Goal: Transaction & Acquisition: Purchase product/service

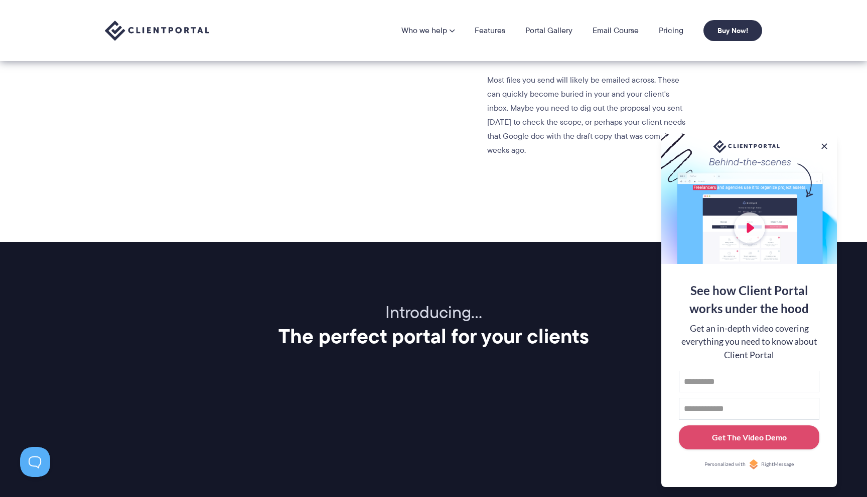
scroll to position [940, 0]
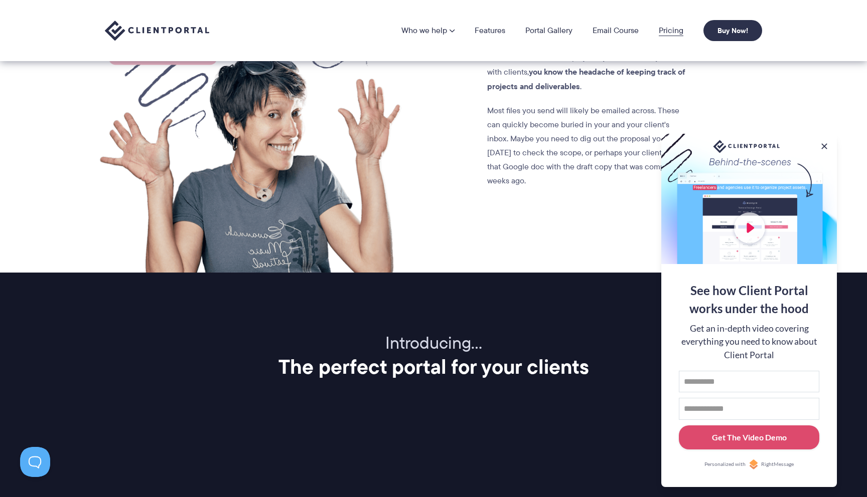
click at [666, 30] on link "Pricing" at bounding box center [670, 31] width 25 height 8
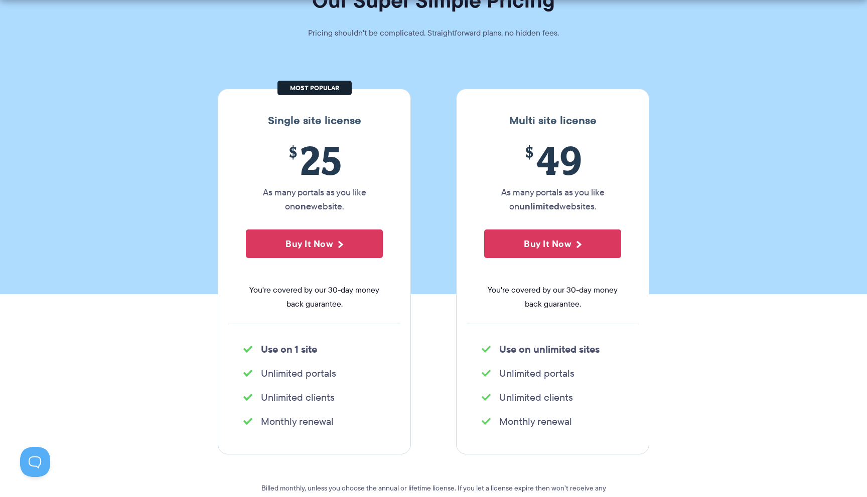
scroll to position [93, 0]
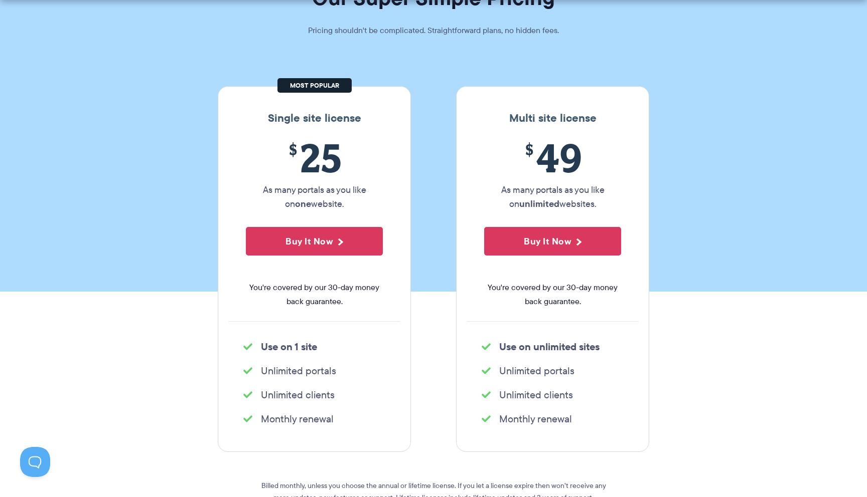
click at [570, 161] on span "$ 49" at bounding box center [552, 158] width 137 height 46
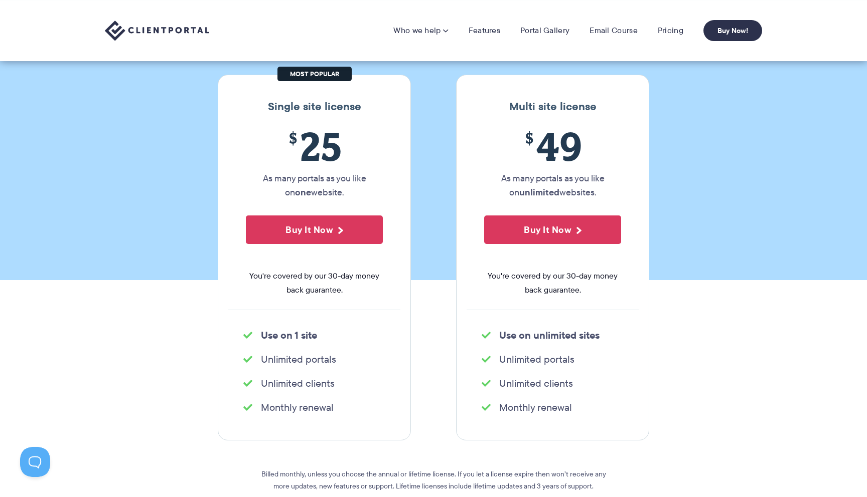
scroll to position [96, 0]
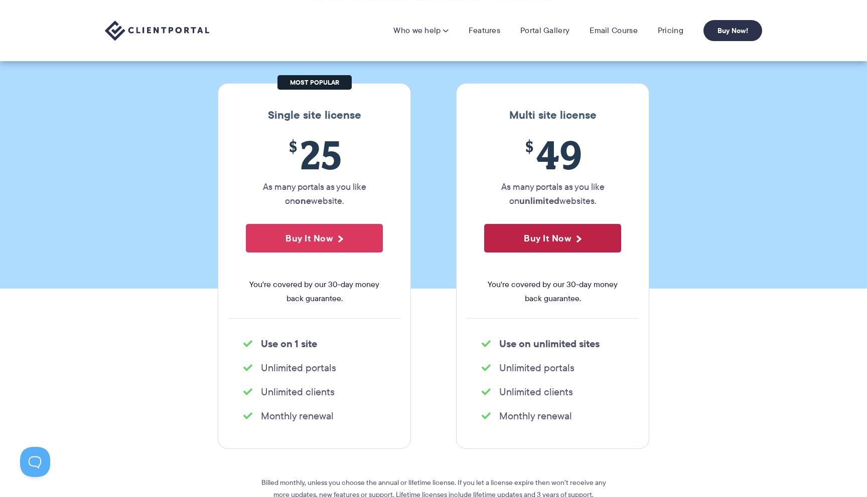
click at [543, 238] on button "Buy It Now" at bounding box center [552, 238] width 137 height 29
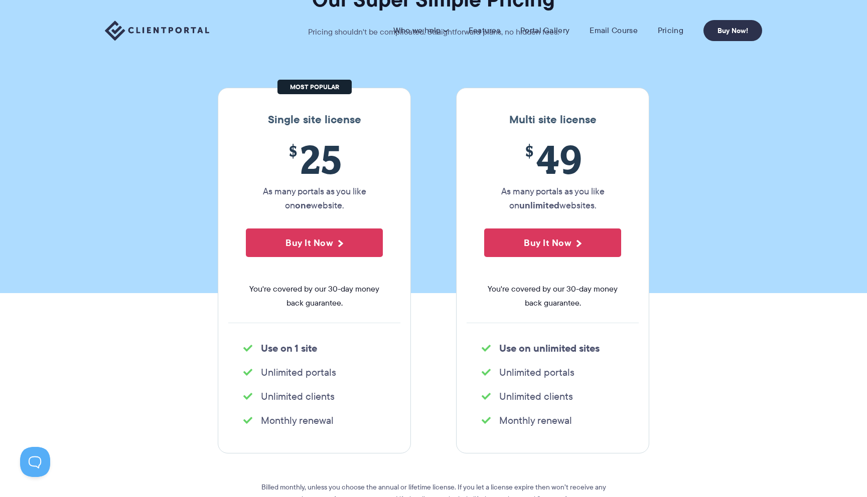
scroll to position [0, 0]
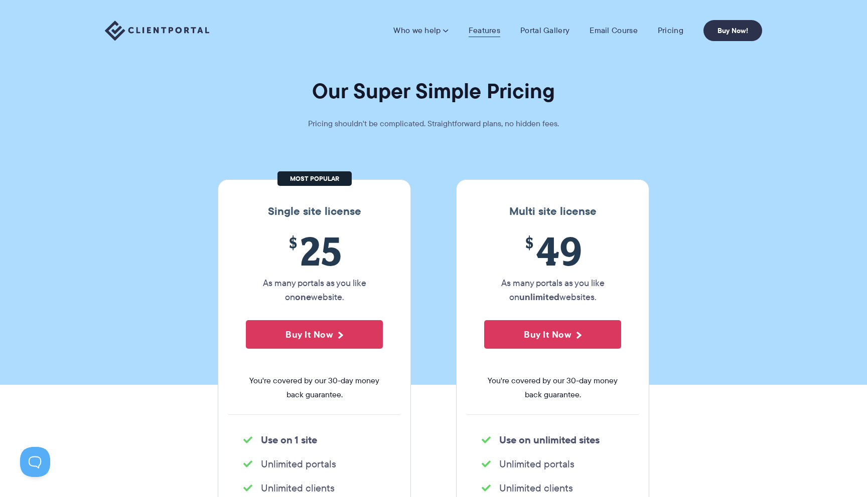
click at [496, 30] on link "Features" at bounding box center [484, 31] width 32 height 10
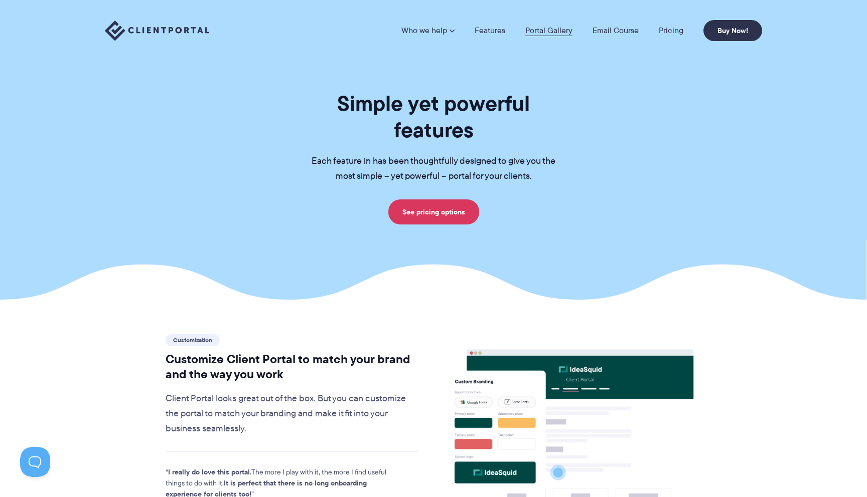
click at [546, 34] on link "Portal Gallery" at bounding box center [548, 31] width 47 height 8
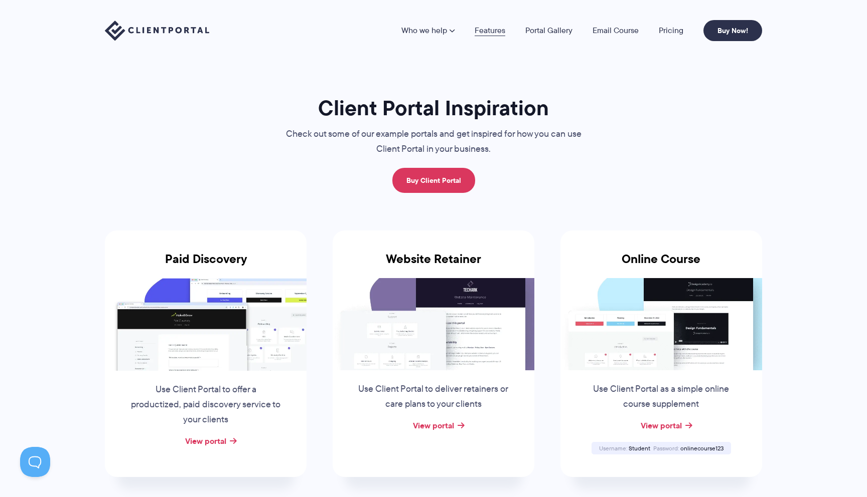
click at [496, 32] on link "Features" at bounding box center [489, 31] width 31 height 8
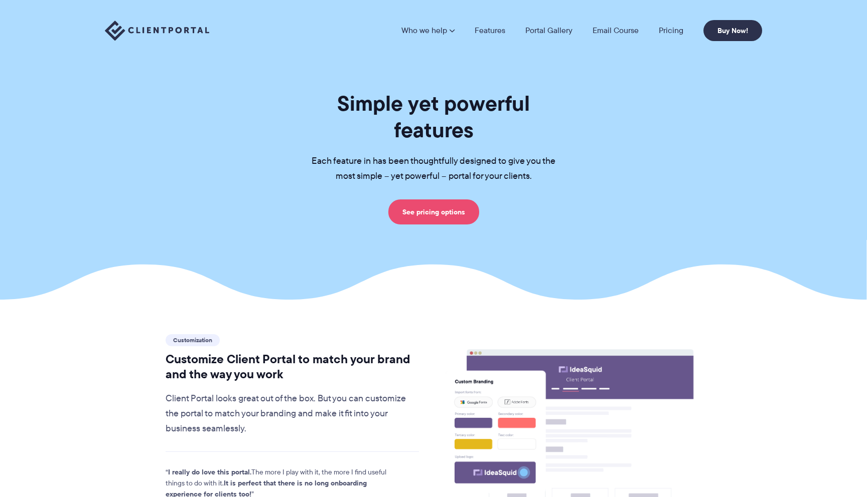
click at [440, 200] on link "See pricing options" at bounding box center [433, 212] width 91 height 25
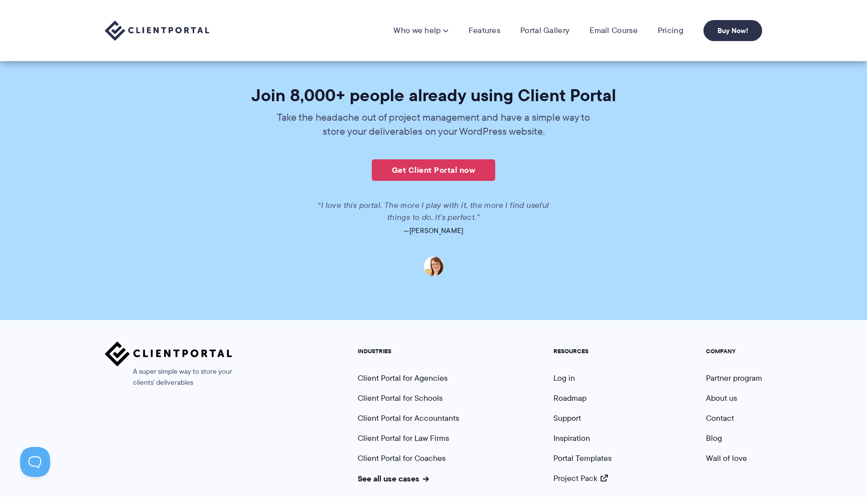
scroll to position [2382, 0]
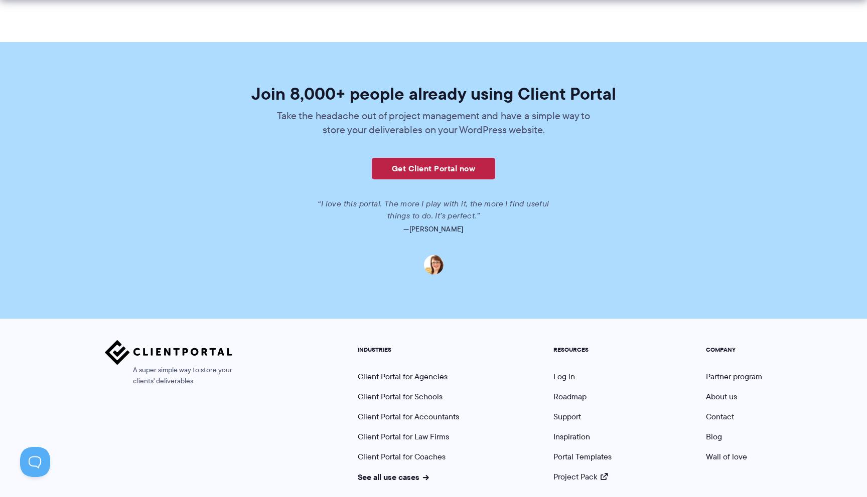
click at [429, 158] on link "Get Client Portal now" at bounding box center [433, 169] width 123 height 22
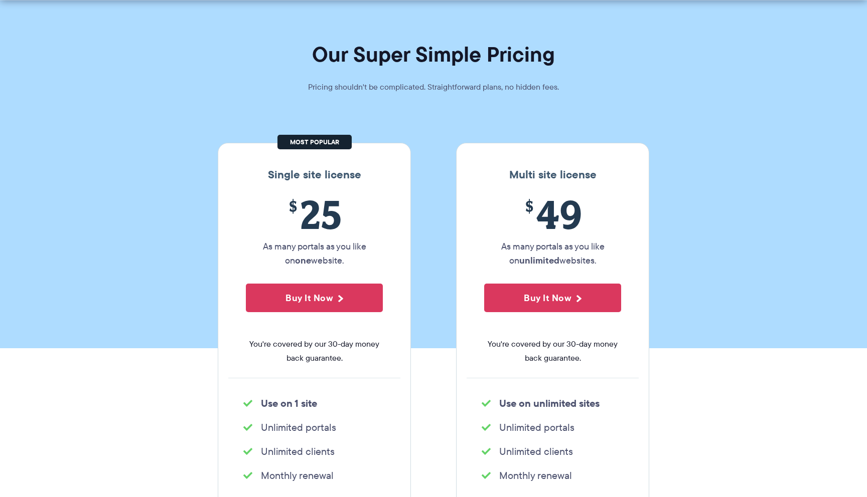
scroll to position [42, 0]
